Goal: Task Accomplishment & Management: Use online tool/utility

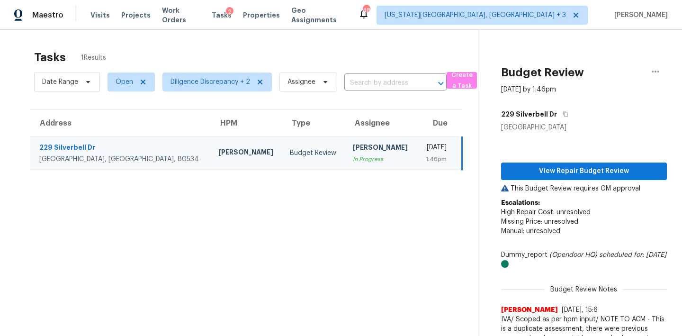
scroll to position [30, 0]
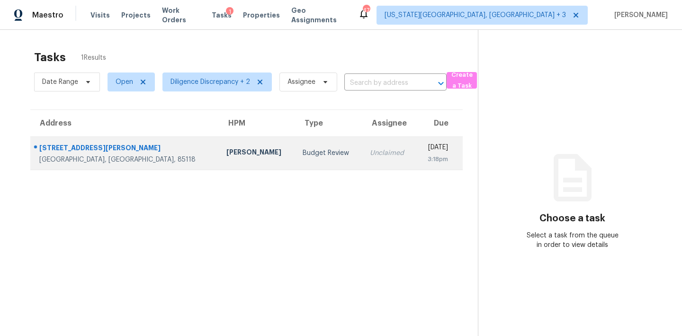
click at [444, 155] on div "3:18pm" at bounding box center [436, 158] width 24 height 9
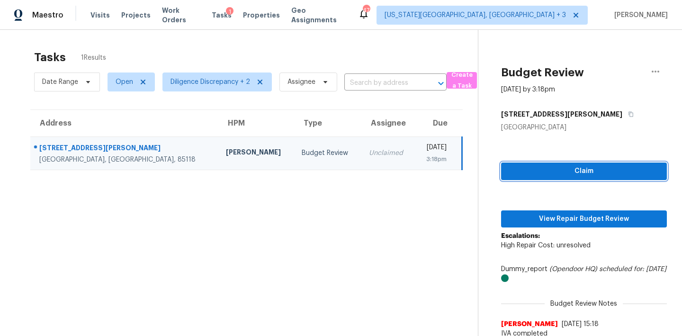
click at [542, 170] on span "Claim" at bounding box center [584, 171] width 151 height 12
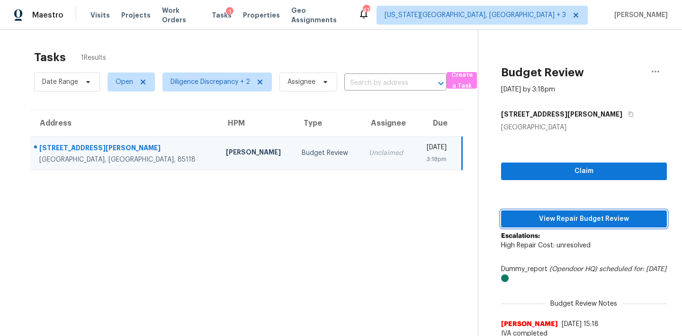
click at [554, 225] on button "View Repair Budget Review" at bounding box center [584, 219] width 166 height 18
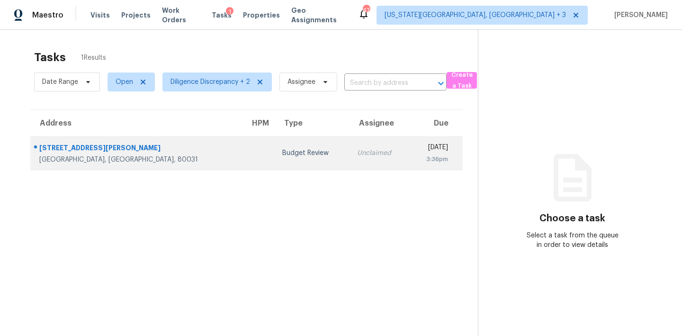
click at [275, 146] on td "Budget Review" at bounding box center [312, 152] width 75 height 33
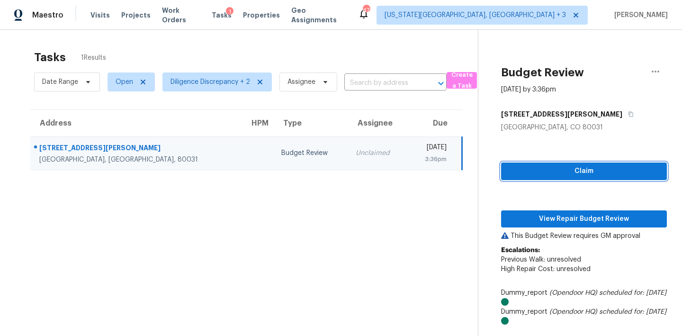
click at [543, 168] on span "Claim" at bounding box center [584, 171] width 151 height 12
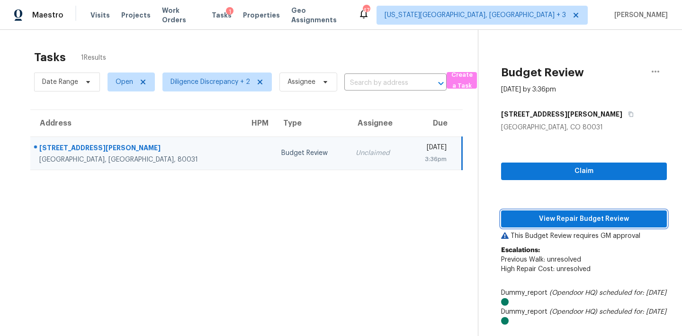
click at [550, 222] on span "View Repair Budget Review" at bounding box center [584, 219] width 151 height 12
